Goal: Transaction & Acquisition: Purchase product/service

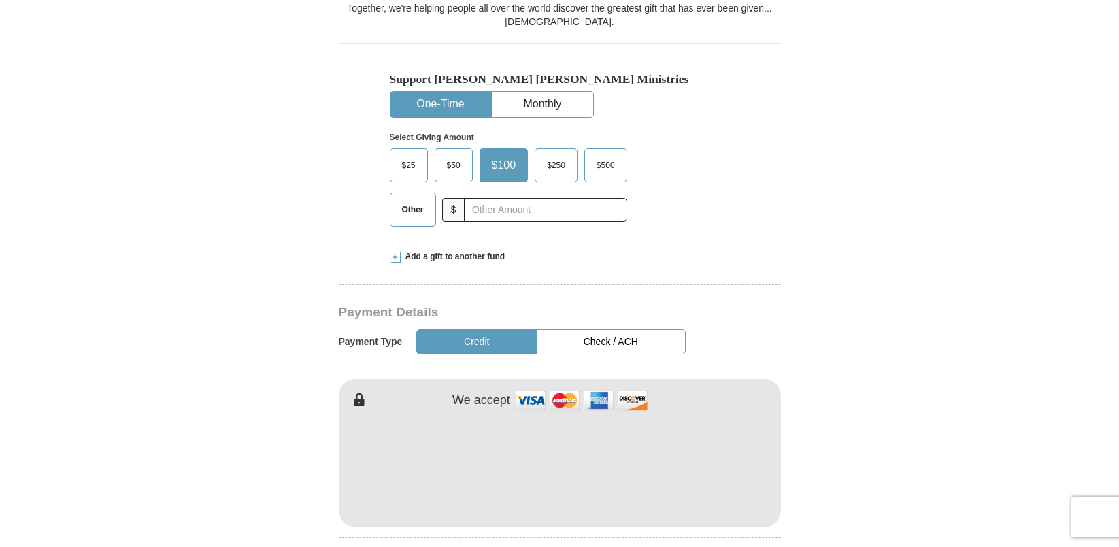
click at [410, 199] on span "Other" at bounding box center [412, 209] width 35 height 20
click at [0, 0] on input "Other" at bounding box center [0, 0] width 0 height 0
type input "200.00"
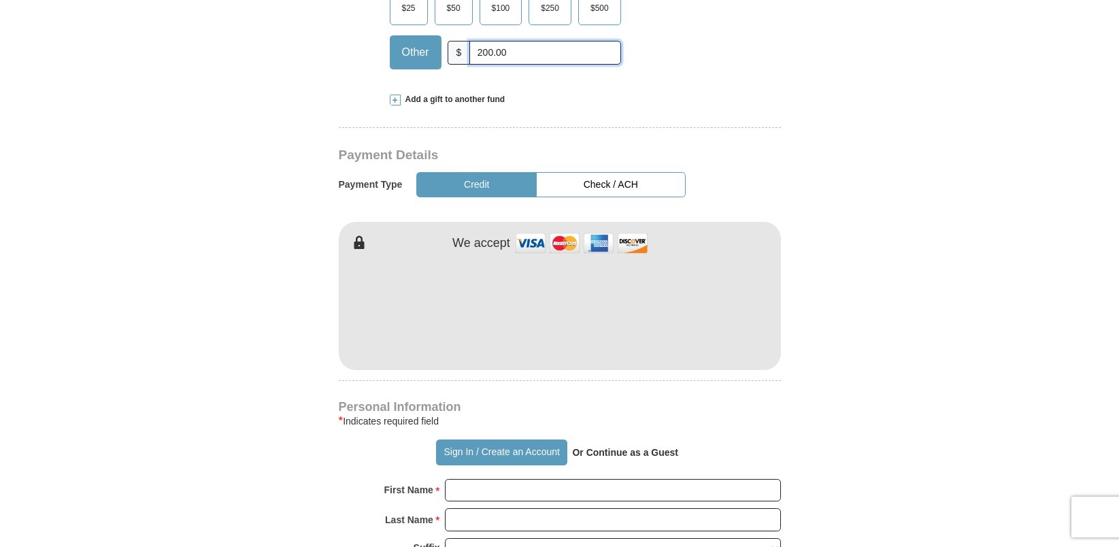
scroll to position [590, 0]
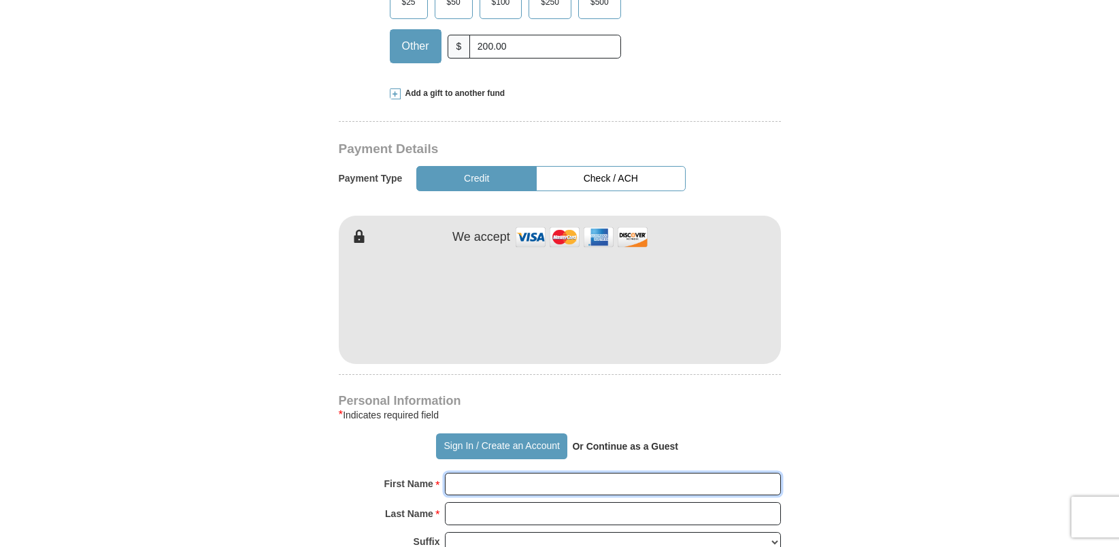
type input "[PERSON_NAME]"
type input "king"
click at [828, 372] on form "Already have an account? Sign in for faster giving. Don't have an account? Crea…" at bounding box center [559, 316] width 775 height 1704
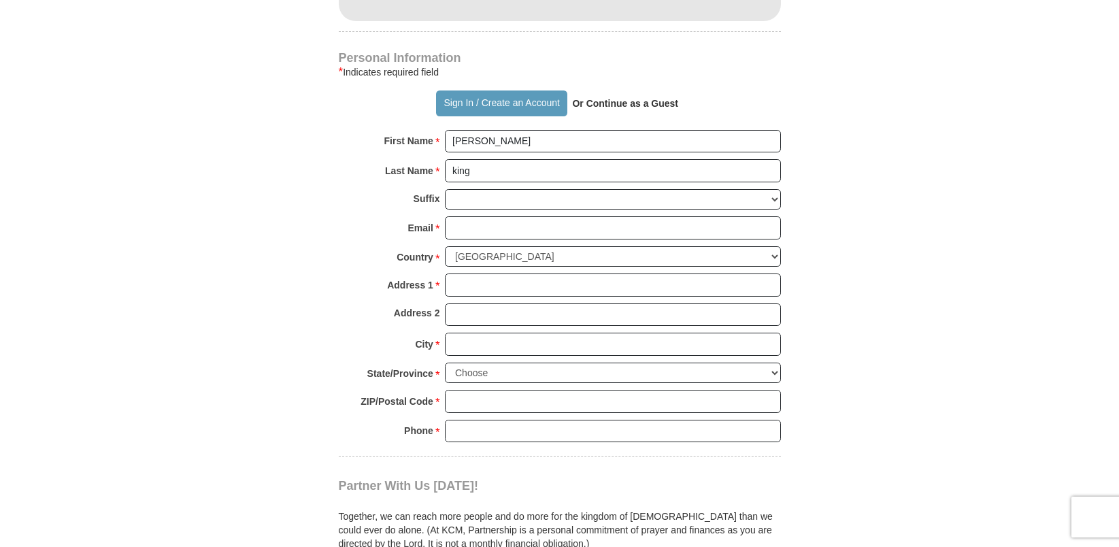
scroll to position [943, 0]
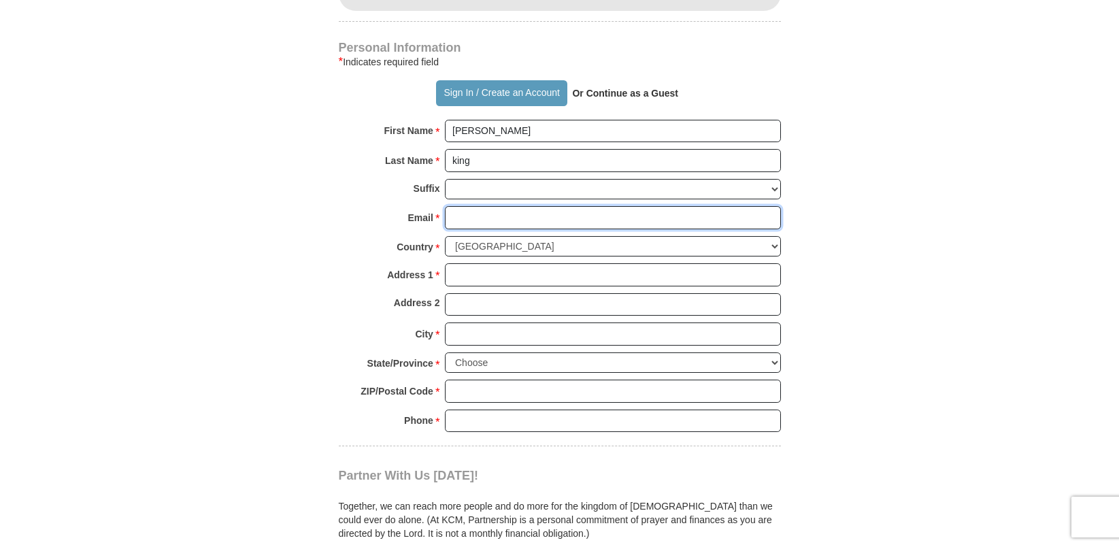
click at [560, 206] on input "Email *" at bounding box center [613, 217] width 336 height 23
type input "[EMAIL_ADDRESS][DOMAIN_NAME]"
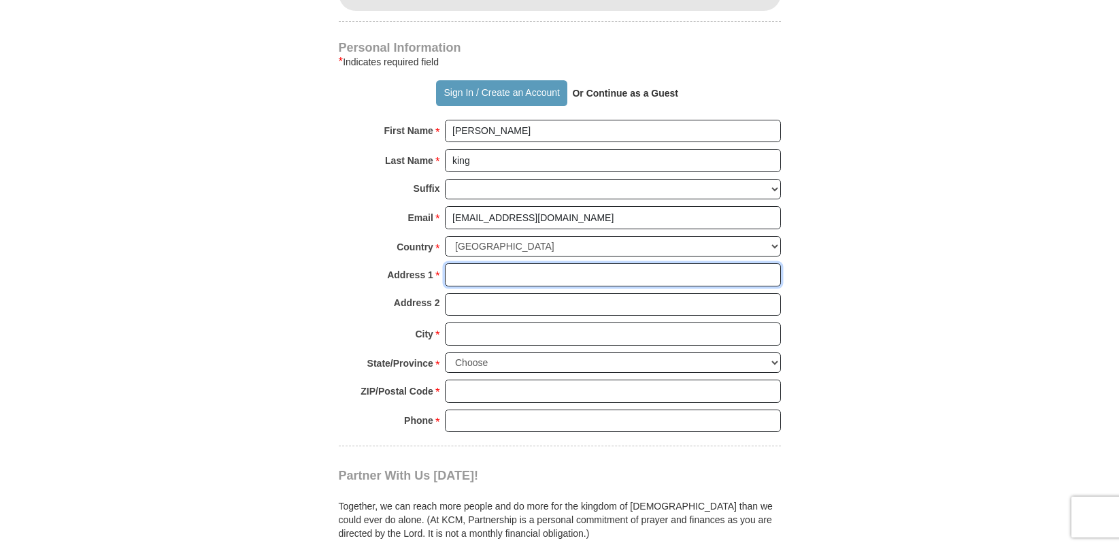
type input "[STREET_ADDRESS]"
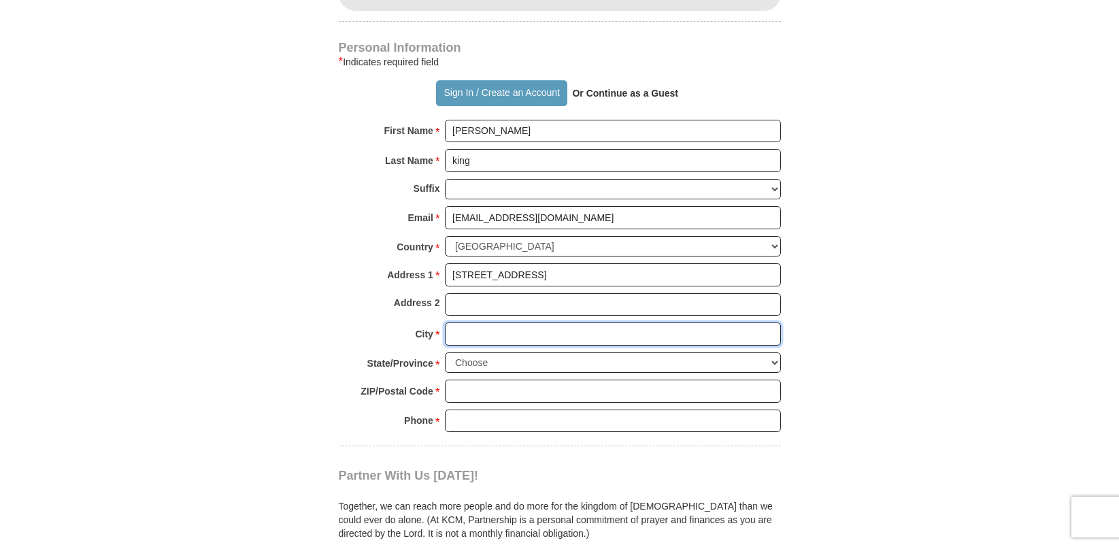
type input "[PERSON_NAME]"
select select "ME"
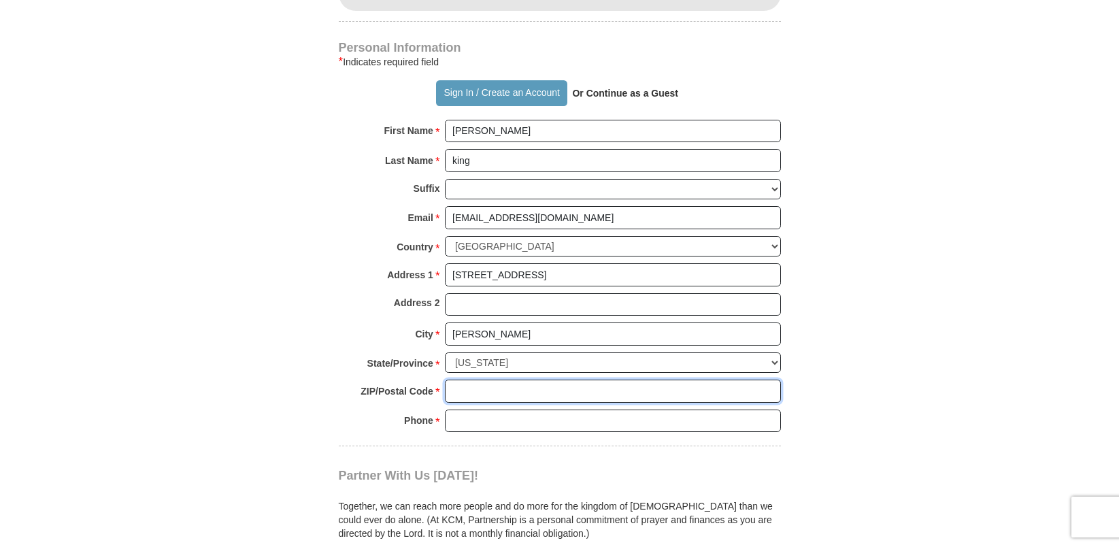
type input "04330"
type input "2072481544"
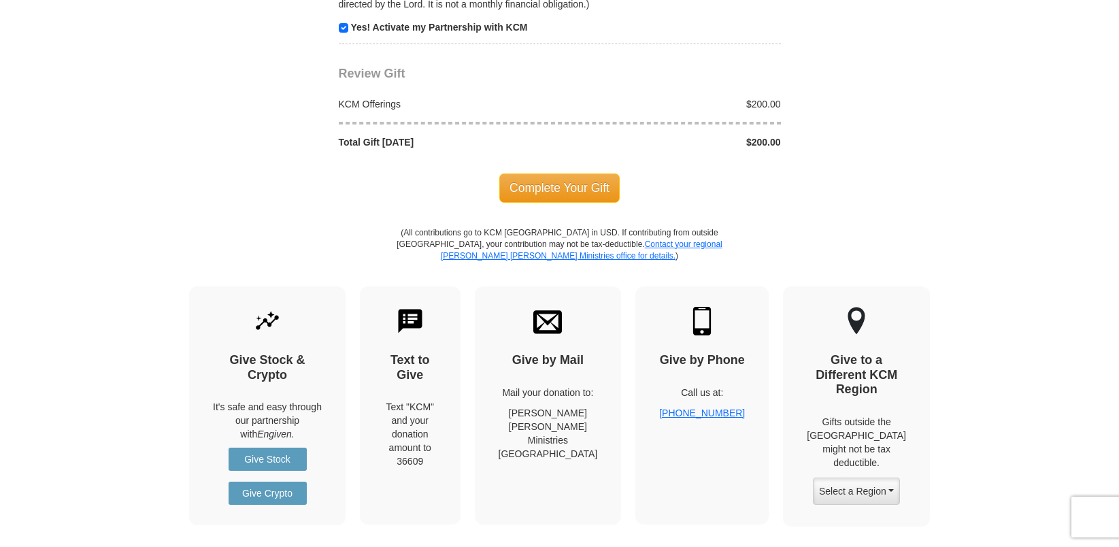
scroll to position [1474, 0]
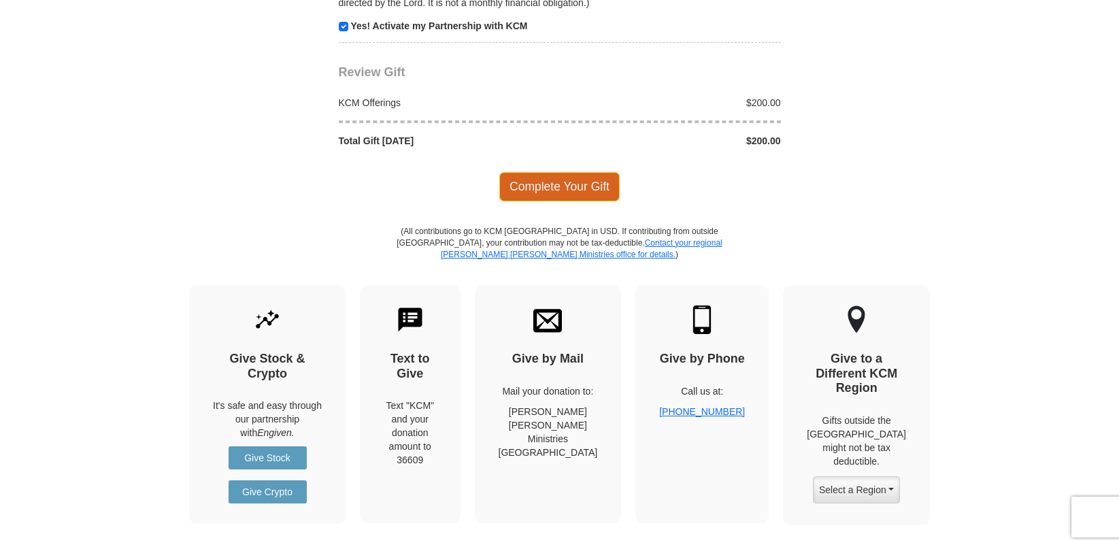
click at [565, 172] on span "Complete Your Gift" at bounding box center [559, 186] width 120 height 29
